Goal: Information Seeking & Learning: Learn about a topic

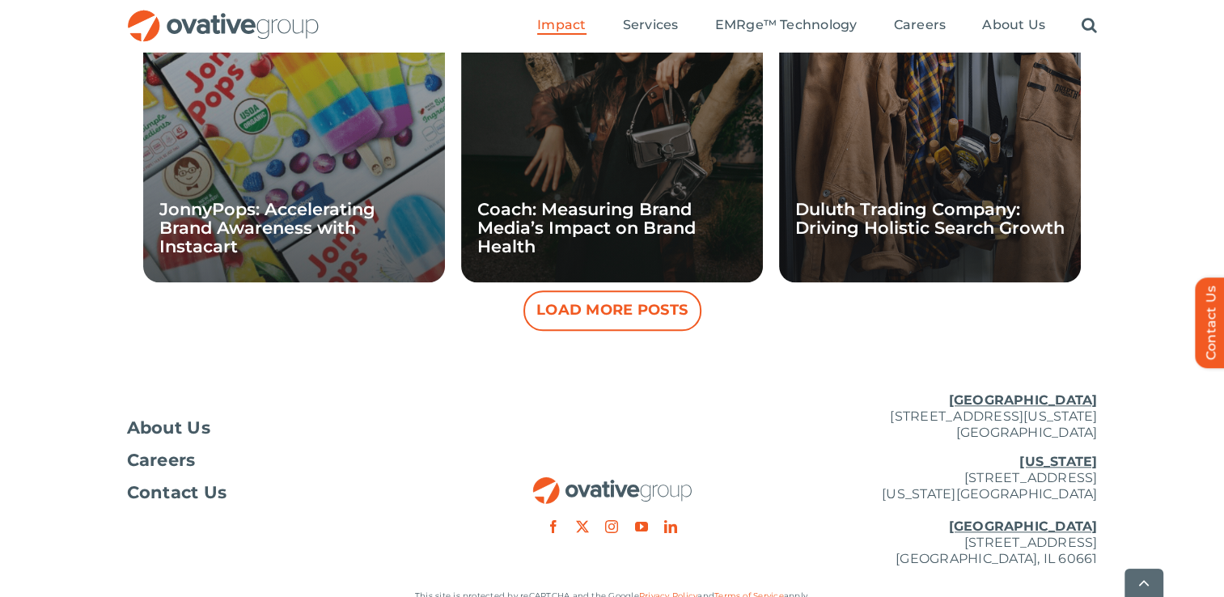
scroll to position [1693, 0]
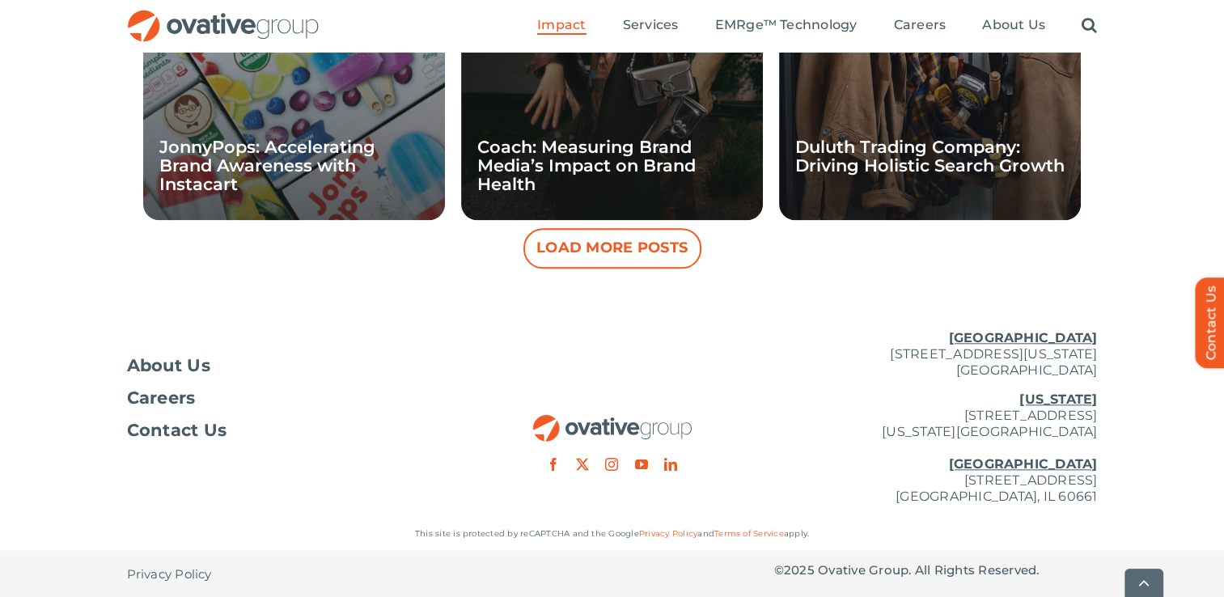
click at [620, 252] on button "Load More Posts" at bounding box center [612, 248] width 178 height 40
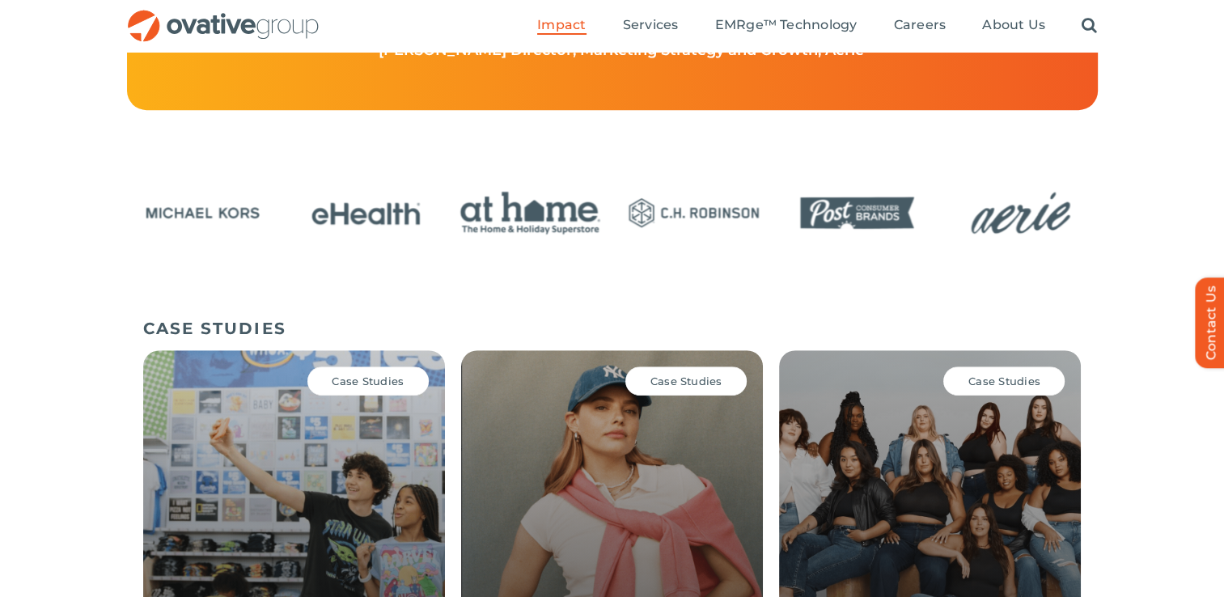
scroll to position [744, 0]
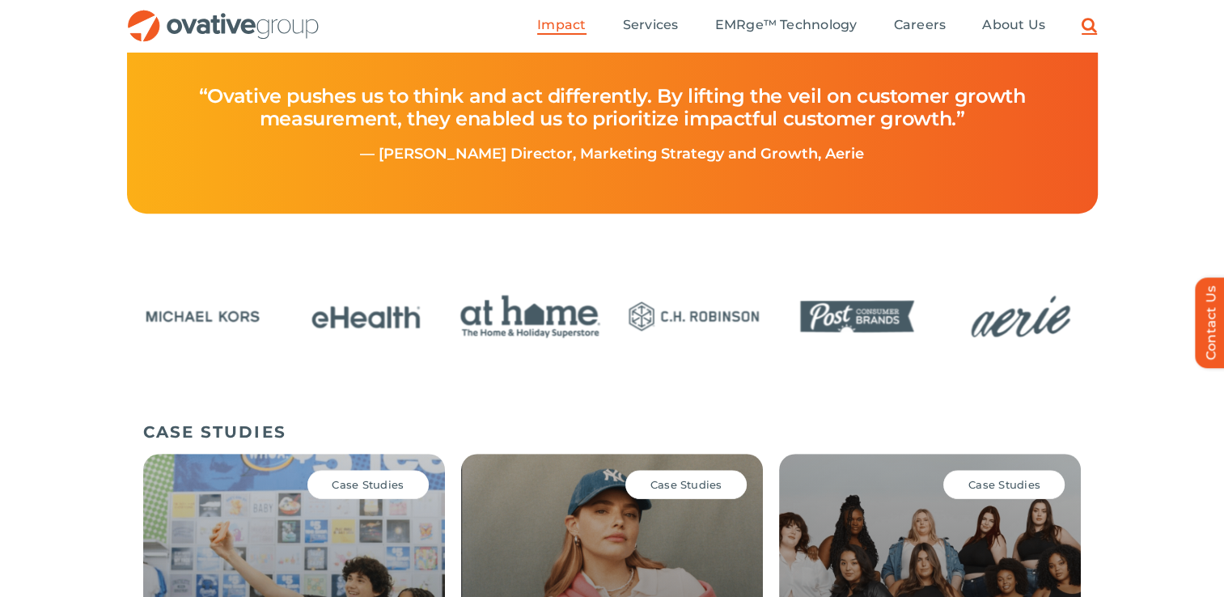
click at [1095, 31] on link "Search" at bounding box center [1088, 26] width 15 height 18
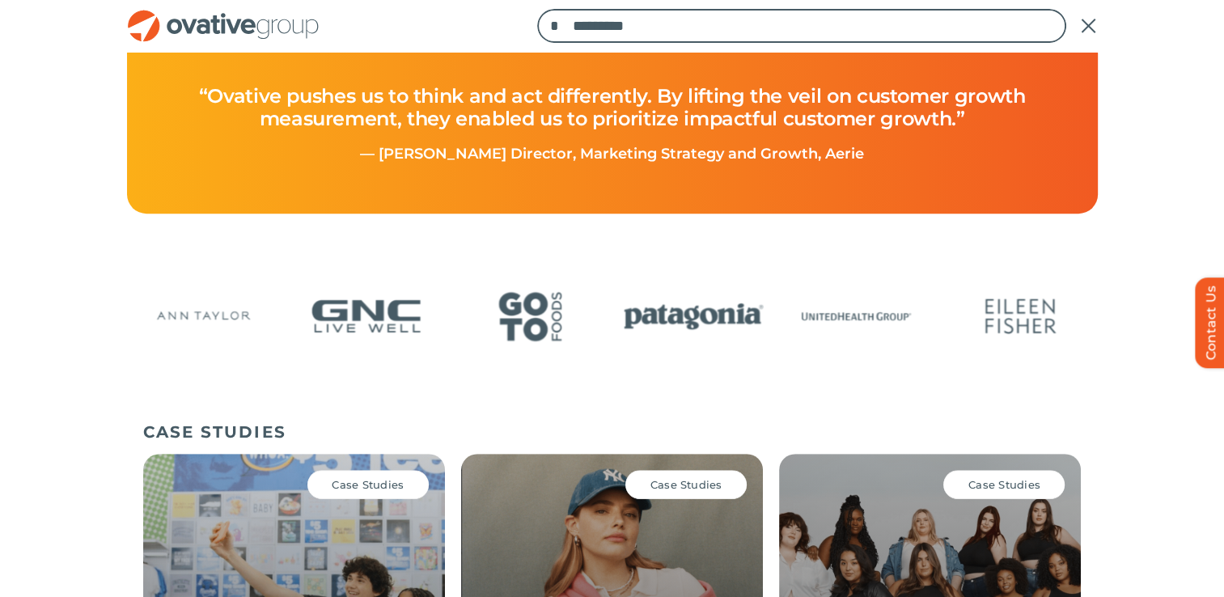
paste input "**********"
type input "**********"
click at [537, 9] on input "*" at bounding box center [554, 26] width 34 height 34
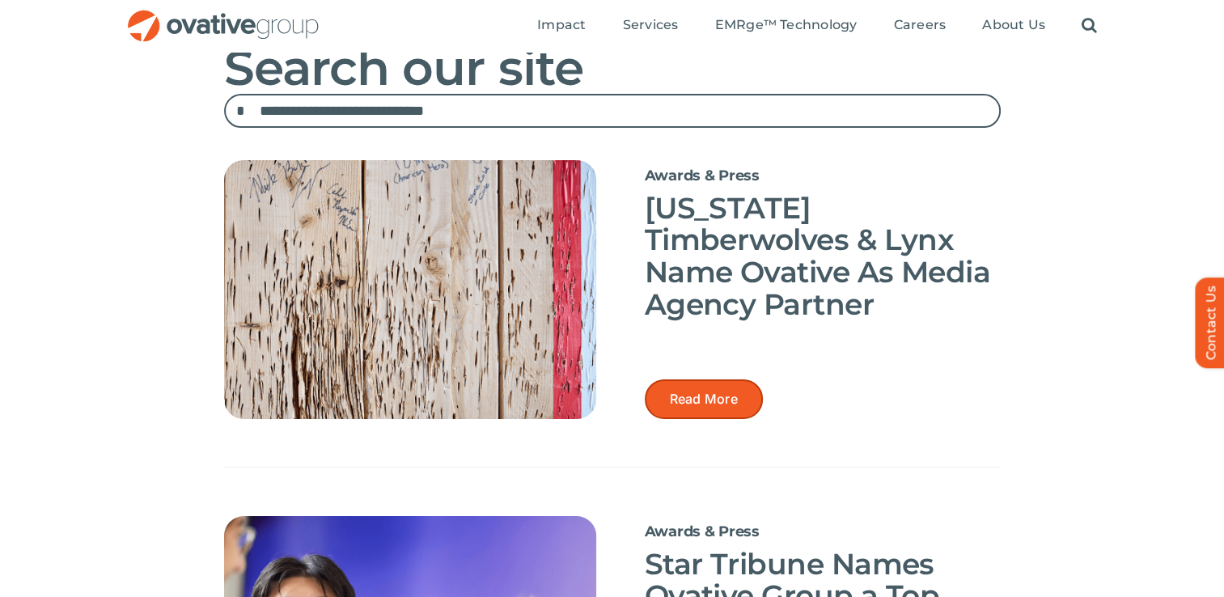
click at [717, 415] on link "Read More" at bounding box center [704, 399] width 118 height 40
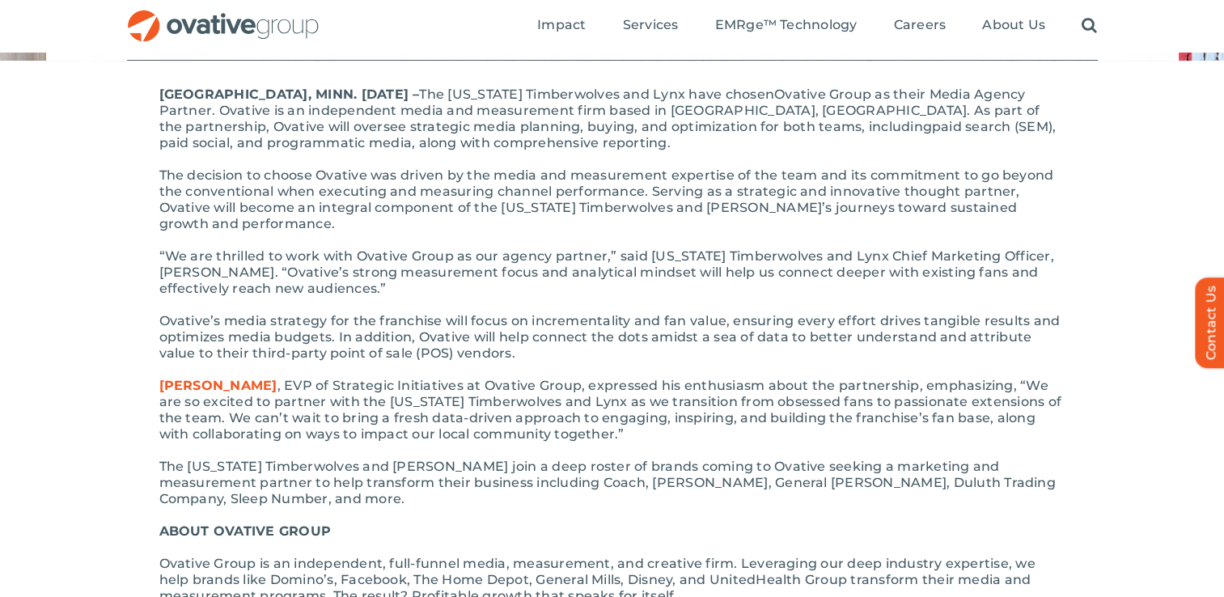
scroll to position [244, 0]
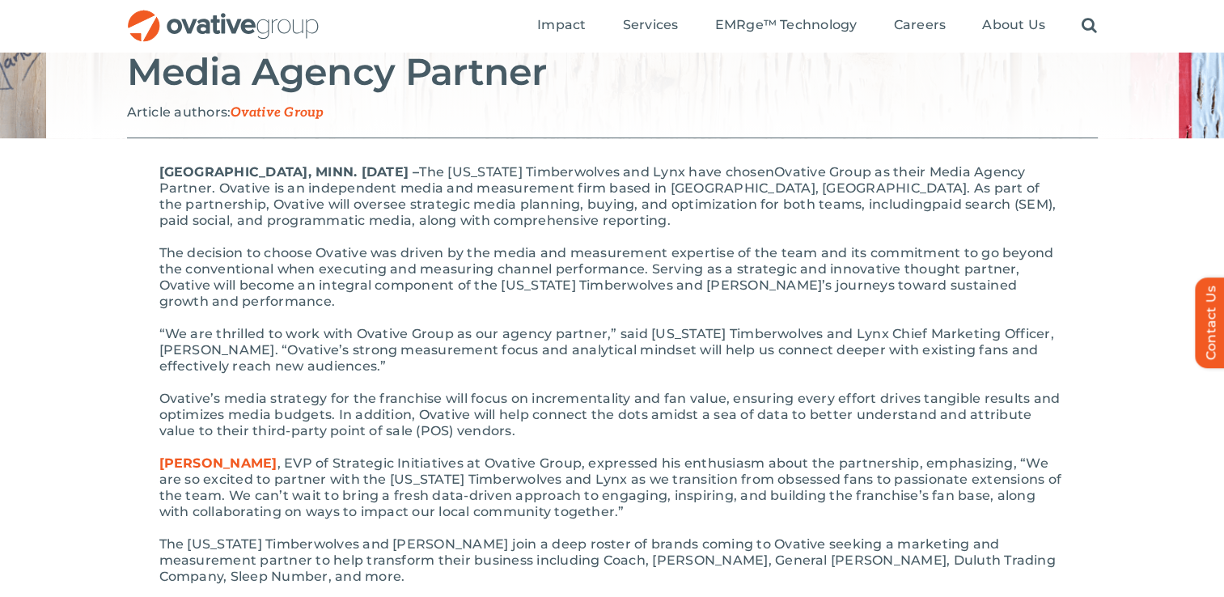
click at [717, 415] on span "Ovative’s media strategy for the franchise will focus on incrementality and fan…" at bounding box center [609, 415] width 901 height 48
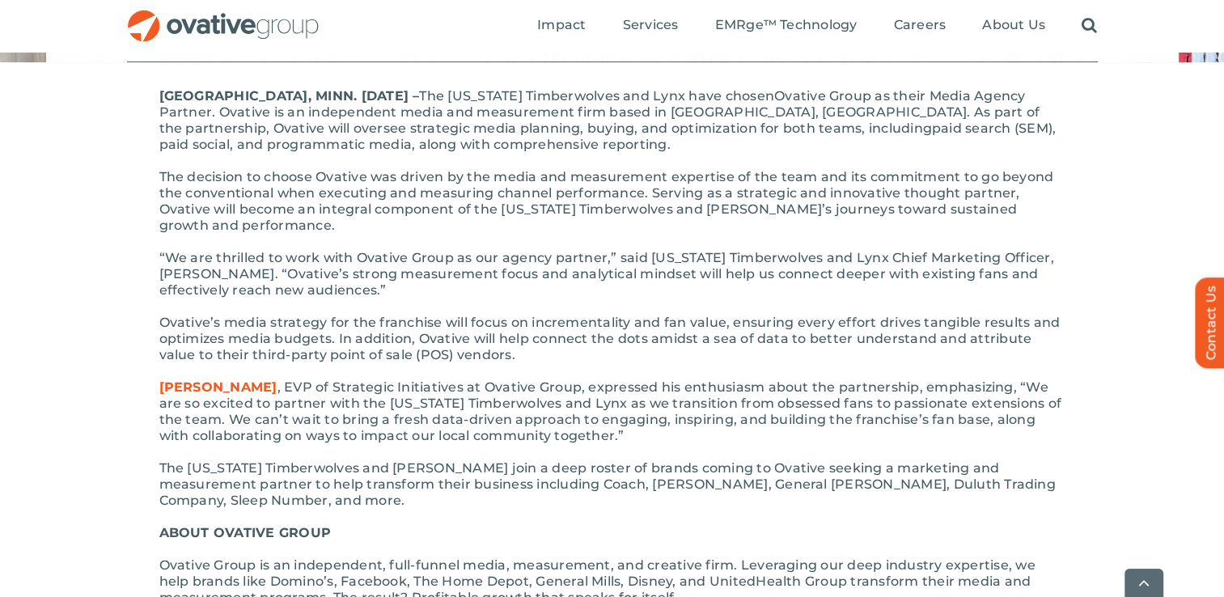
scroll to position [0, 0]
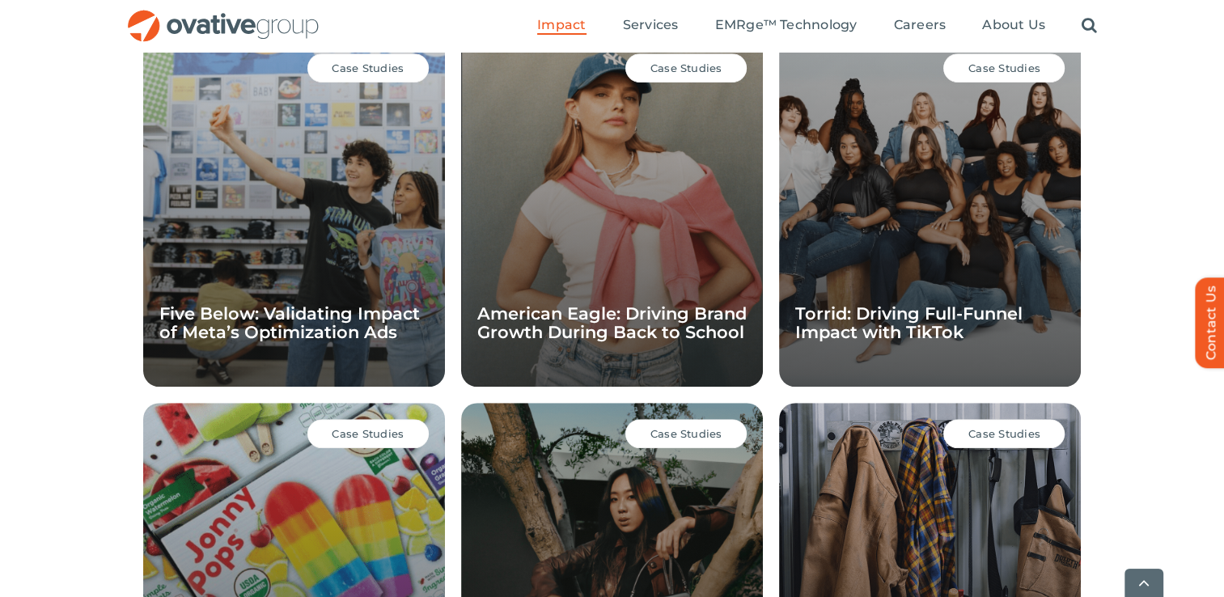
scroll to position [1168, 0]
